Goal: Use online tool/utility: Use online tool/utility

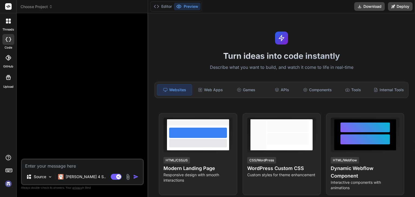
click at [6, 184] on img at bounding box center [8, 183] width 9 height 9
click at [79, 181] on div "[PERSON_NAME] 4 S.." at bounding box center [82, 176] width 52 height 11
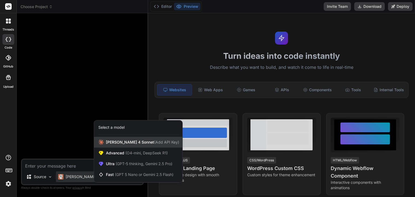
click at [109, 147] on div "[PERSON_NAME] 4 Sonnet (Add API Key)" at bounding box center [138, 142] width 88 height 11
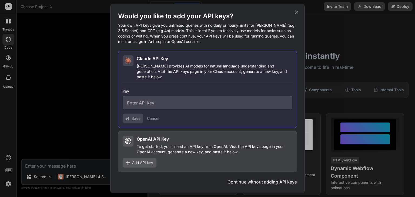
type textarea "x"
click at [282, 179] on span "Continue" at bounding box center [279, 182] width 19 height 6
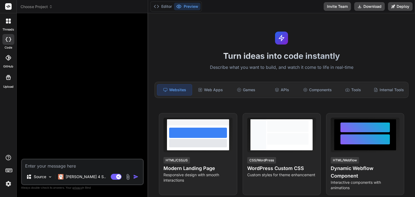
click at [51, 163] on textarea at bounding box center [82, 165] width 121 height 10
type textarea "c"
type textarea "x"
type textarea "cr"
type textarea "x"
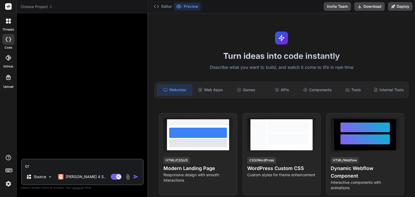
type textarea "cre"
type textarea "x"
type textarea "crea"
type textarea "x"
type textarea "creat"
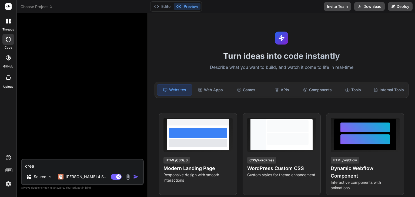
type textarea "x"
type textarea "create"
type textarea "x"
type textarea "create"
type textarea "x"
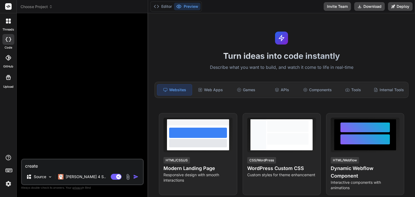
type textarea "create m"
type textarea "x"
type textarea "create me"
type textarea "x"
type textarea "create me"
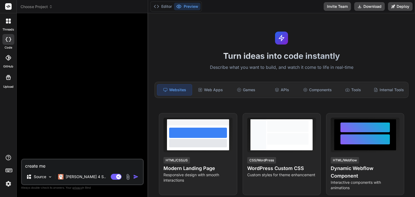
type textarea "x"
type textarea "create me a"
type textarea "x"
type textarea "create me a"
type textarea "x"
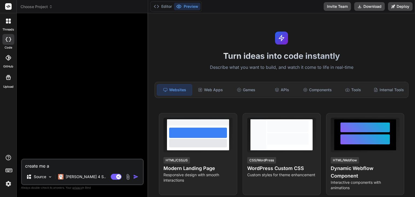
type textarea "create me a m"
type textarea "x"
type textarea "create me a mo"
type textarea "x"
type textarea "create me a mod"
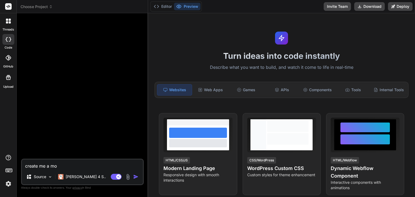
type textarea "x"
type textarea "create me a mode"
type textarea "x"
type textarea "create me a moder"
type textarea "x"
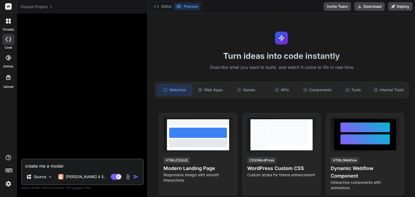
type textarea "create me a modern"
type textarea "x"
type textarea "create me a modern"
type textarea "x"
type textarea "create me a modern l"
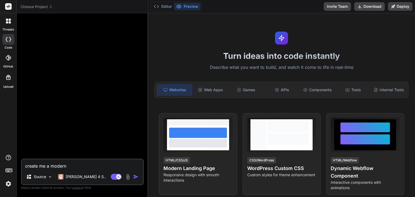
type textarea "x"
type textarea "create me a modern la"
type textarea "x"
type textarea "create me a modern lan"
type textarea "x"
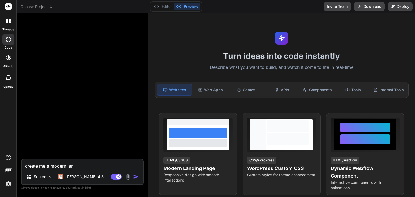
type textarea "create me a modern land"
type textarea "x"
type textarea "create me a modern [PERSON_NAME]"
type textarea "x"
type textarea "create me a modern [PERSON_NAME]"
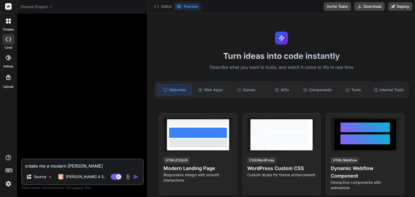
type textarea "x"
type textarea "create me a modern landing"
type textarea "x"
type textarea "create me a modern landing"
type textarea "x"
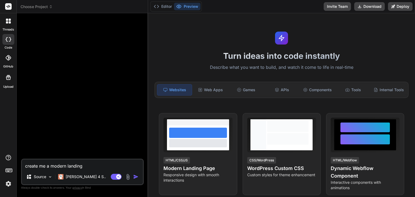
type textarea "create me a modern landing p"
type textarea "x"
type textarea "create me a modern landing pa"
type textarea "x"
type textarea "create me a modern landing pag"
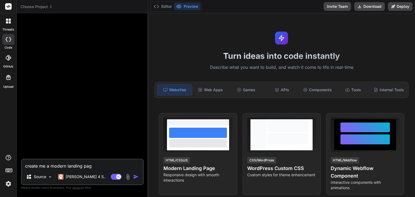
type textarea "x"
type textarea "create me a modern landing page"
type textarea "x"
type textarea "create me a modern landing page"
type textarea "x"
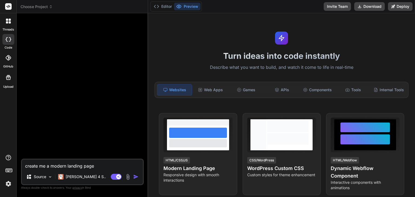
type textarea "create me a modern landing page f"
type textarea "x"
type textarea "create me a modern landing page fo"
type textarea "x"
type textarea "create me a modern landing page for"
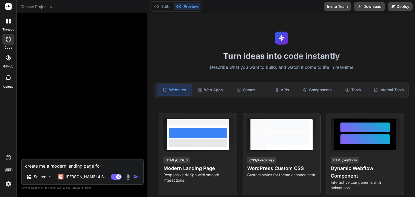
type textarea "x"
type textarea "create me a modern landing page for"
type textarea "x"
type textarea "create me a modern landing page for a"
type textarea "x"
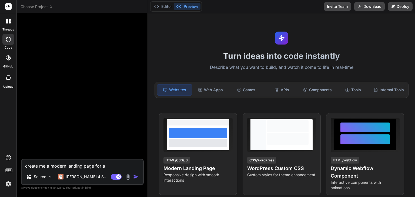
type textarea "create me a modern landing page for an"
type textarea "x"
type textarea "create me a modern landing page for an"
type textarea "x"
type textarea "create me a modern landing page for an a"
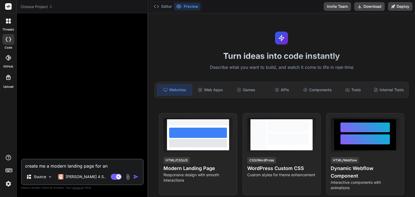
type textarea "x"
type textarea "create me a modern landing page for an am"
type textarea "x"
type textarea "create me a modern landing page for an ama"
type textarea "x"
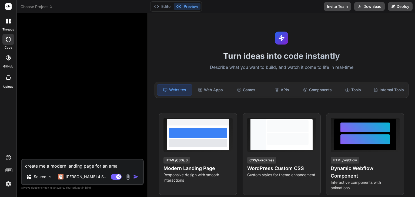
type textarea "create me a modern landing page for an amaz"
type textarea "x"
type textarea "create me a modern landing page for an amazo"
type textarea "x"
type textarea "create me a modern landing page for an amazon"
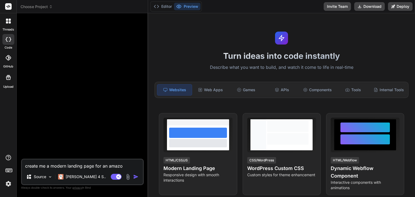
type textarea "x"
type textarea "create me a modern landing page for an amazon"
type textarea "x"
type textarea "create me a modern landing page for an amazon p"
type textarea "x"
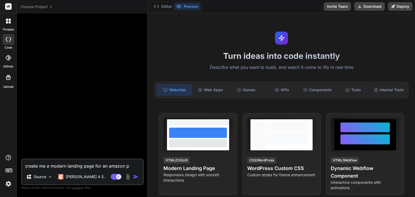
type textarea "create me a modern landing page for an amazon pp"
type textarea "x"
type textarea "create me a modern landing page for an amazon ppc"
type textarea "x"
type textarea "create me a modern landing page for an amazon ppc"
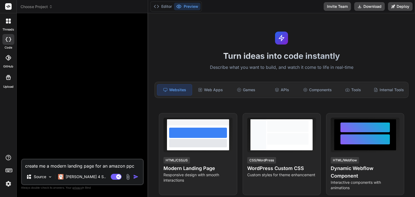
type textarea "x"
type textarea "create me a modern landing page for an amazon ppc a"
type textarea "x"
type textarea "create me a modern landing page for an amazon ppc ag"
type textarea "x"
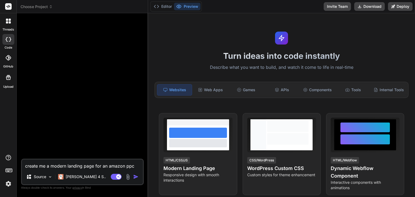
type textarea "create me a modern landing page for an amazon ppc age"
type textarea "x"
type textarea "create me a modern landing page for an amazon ppc agen"
type textarea "x"
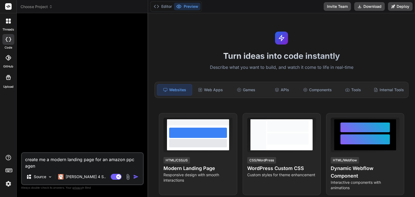
type textarea "create me a modern landing page for an amazon ppc agenc"
type textarea "x"
type textarea "create me a modern landing page for an amazon ppc agency"
type textarea "x"
type textarea "create me a modern landing page for an amazon ppc agency"
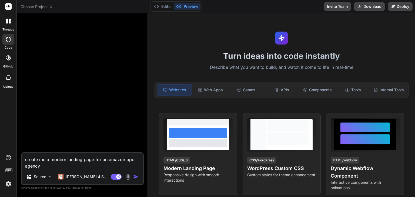
type textarea "x"
type textarea "create me a modern landing page for an amazon ppc agency w"
type textarea "x"
type textarea "create me a modern landing page for an amazon ppc agency we"
type textarea "x"
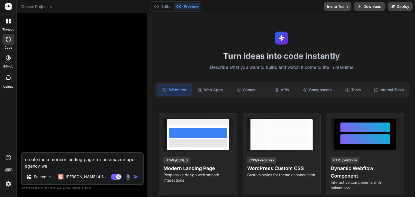
type textarea "create me a modern landing page for an amazon ppc agency web"
type textarea "x"
type textarea "create me a modern landing page for an amazon ppc agency webs"
type textarea "x"
type textarea "create me a modern landing page for an amazon ppc agency websi"
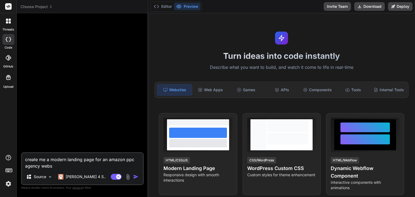
type textarea "x"
type textarea "create me a modern landing page for an amazon ppc agency websit"
type textarea "x"
type textarea "create me a modern landing page for an amazon ppc agency website"
type textarea "x"
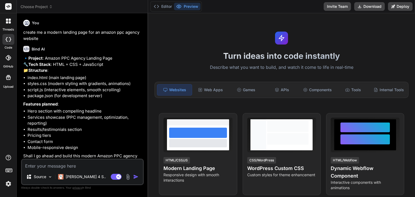
scroll to position [19, 0]
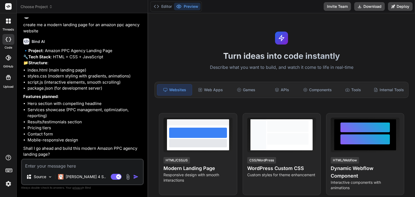
type textarea "x"
click at [81, 168] on textarea at bounding box center [82, 165] width 121 height 10
type textarea "y"
type textarea "x"
type textarea "ye"
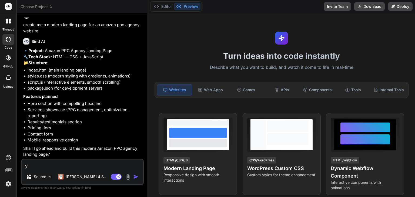
type textarea "x"
type textarea "yes"
type textarea "x"
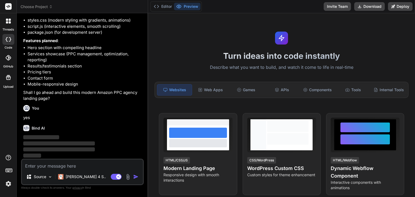
scroll to position [75, 0]
click at [40, 173] on div "Source" at bounding box center [39, 176] width 31 height 11
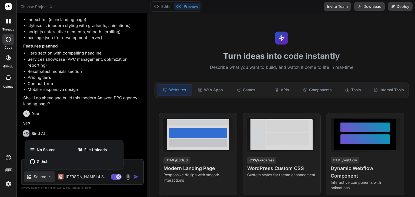
click at [40, 173] on div at bounding box center [207, 98] width 415 height 197
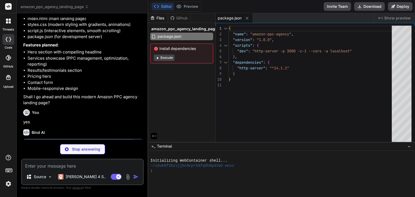
scroll to position [113, 0]
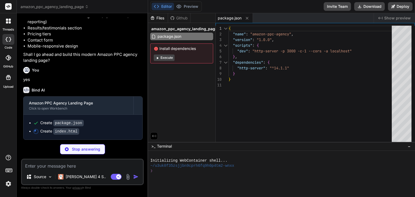
type textarea "x"
type textarea "</footer> <script src="script.js"></script> </body> </html>"
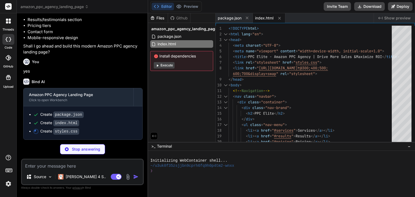
scroll to position [121, 0]
type textarea "x"
type textarea ".contact-form { padding: 1.5rem; } }"
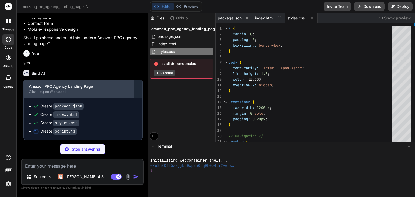
scroll to position [130, 0]
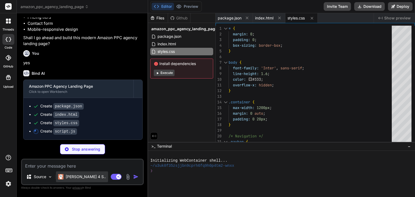
click at [76, 176] on p "[PERSON_NAME] 4 S.." at bounding box center [86, 176] width 40 height 5
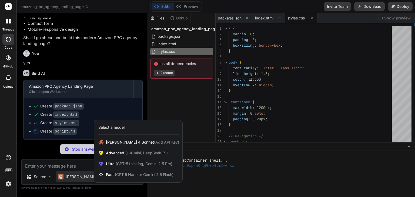
click at [79, 168] on div at bounding box center [207, 98] width 415 height 197
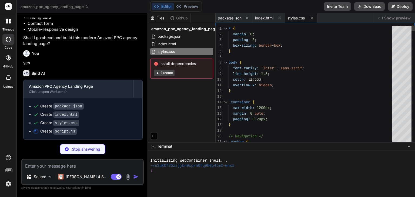
type textarea "x"
type textarea "transform: rotate(45deg) translate(-5px, -6px); } `; document.head.appendChild(…"
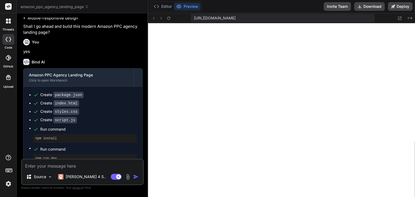
scroll to position [254, 0]
click at [171, 5] on button "Editor" at bounding box center [162, 7] width 22 height 8
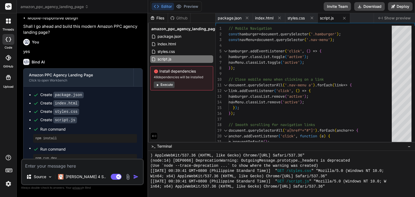
click at [168, 84] on button "Execute" at bounding box center [164, 85] width 21 height 6
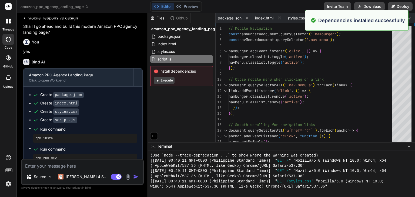
scroll to position [528, 0]
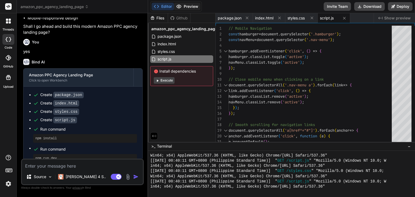
click at [188, 5] on button "Preview" at bounding box center [187, 7] width 26 height 8
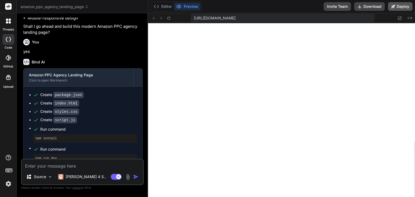
click at [391, 6] on icon at bounding box center [393, 7] width 4 height 4
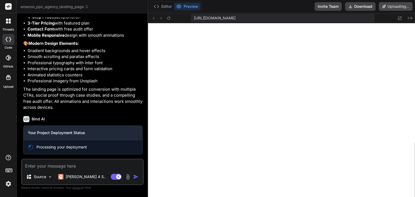
scroll to position [337, 0]
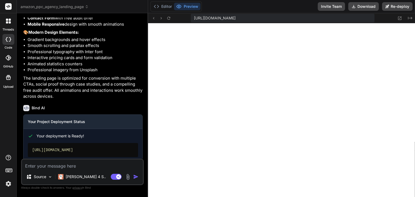
type textarea "x"
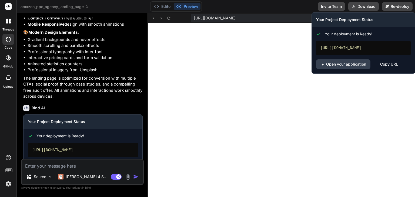
click at [380, 69] on div "Copy URL" at bounding box center [389, 64] width 18 height 10
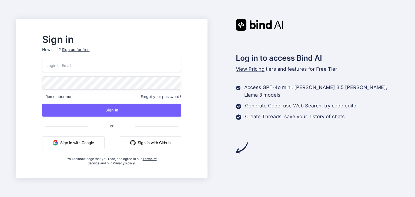
click at [96, 141] on button "Sign in with Google" at bounding box center [73, 142] width 62 height 13
